Goal: Obtain resource: Obtain resource

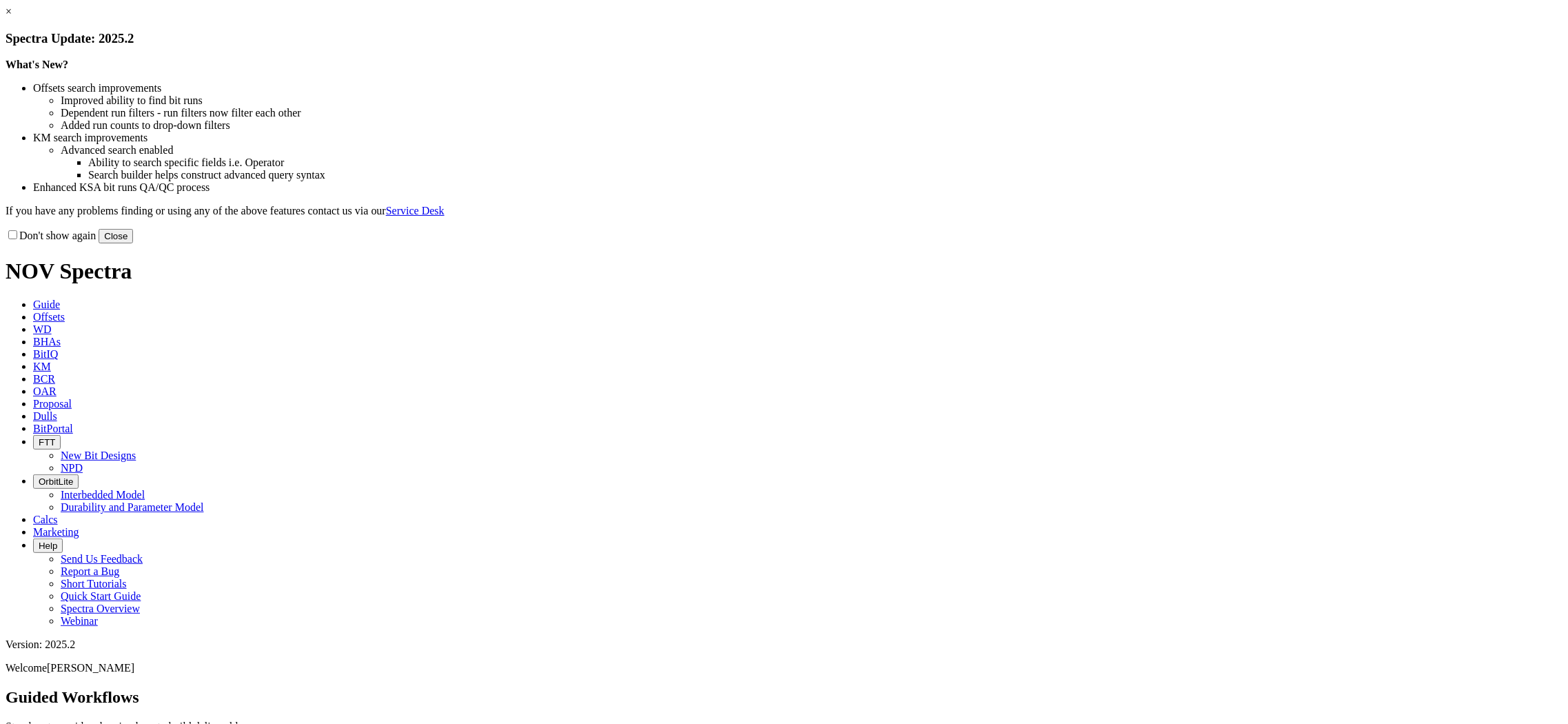
click at [1067, 244] on div "Don't show again Close" at bounding box center [784, 236] width 1558 height 15
click at [133, 244] on button "Close" at bounding box center [115, 236] width 35 height 14
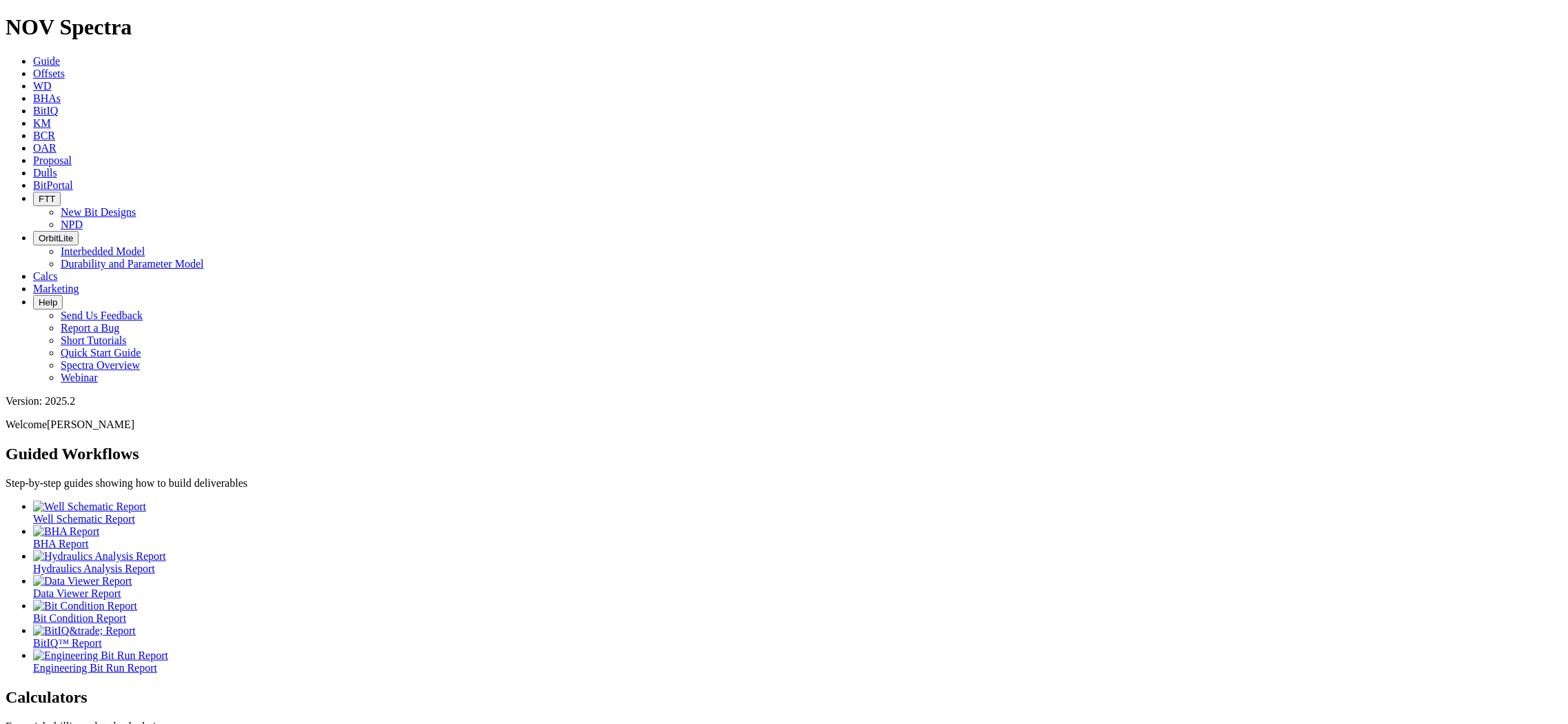
click at [65, 68] on span "Offsets" at bounding box center [49, 74] width 32 height 11
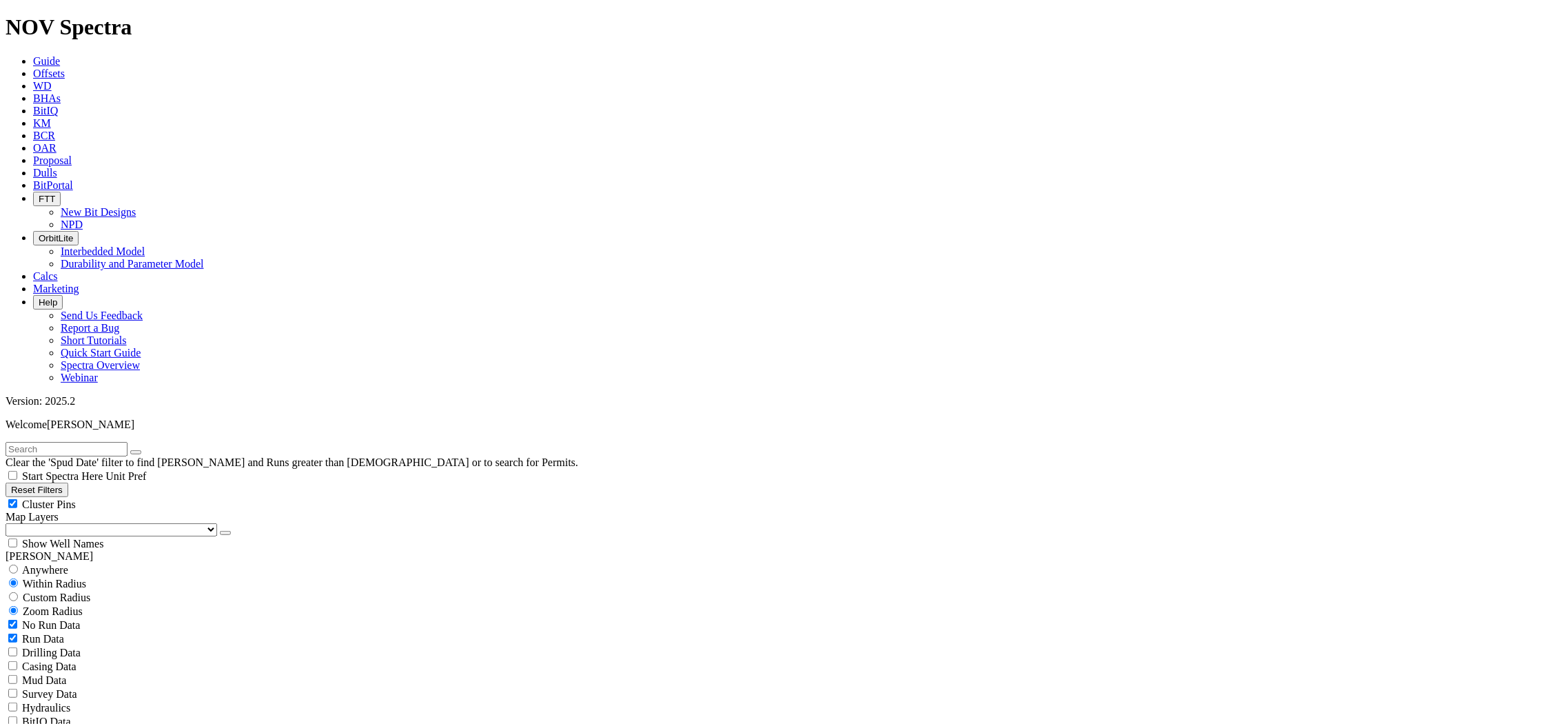
select select
